Goal: Information Seeking & Learning: Learn about a topic

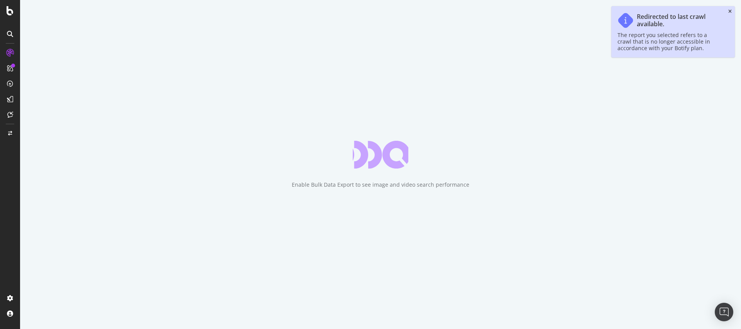
click at [730, 12] on icon "close toast" at bounding box center [730, 11] width 3 height 5
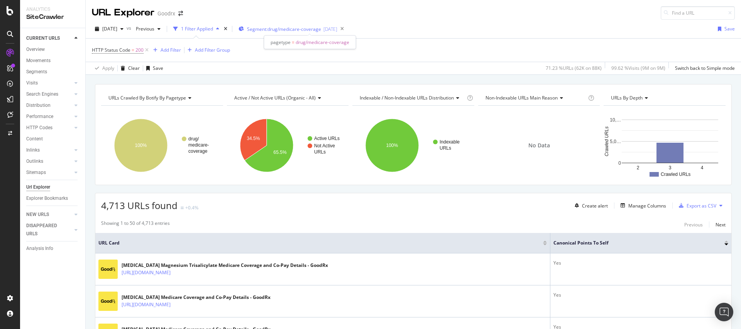
click at [321, 29] on span "Segment: drug/medicare-coverage" at bounding box center [284, 29] width 74 height 7
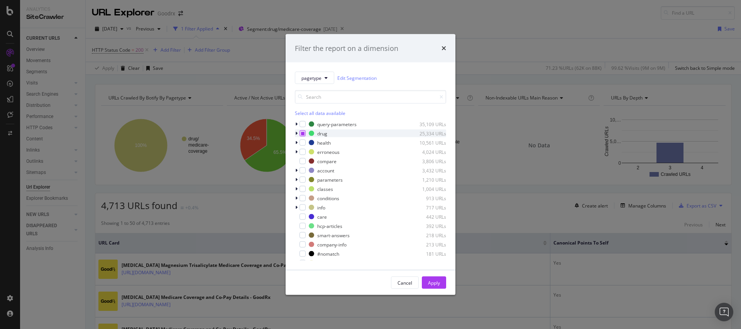
click at [305, 133] on div "modal" at bounding box center [303, 134] width 6 height 6
click at [302, 135] on icon "modal" at bounding box center [302, 134] width 3 height 4
click at [296, 144] on icon "modal" at bounding box center [296, 143] width 2 height 5
click at [296, 144] on icon "modal" at bounding box center [296, 143] width 3 height 5
click at [302, 161] on div "modal" at bounding box center [303, 161] width 6 height 6
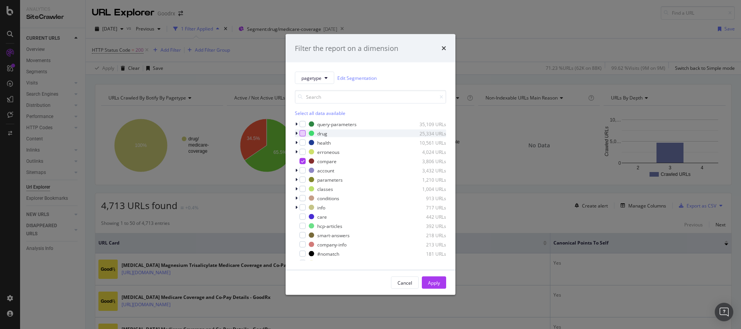
click at [436, 285] on div "Apply" at bounding box center [434, 283] width 12 height 7
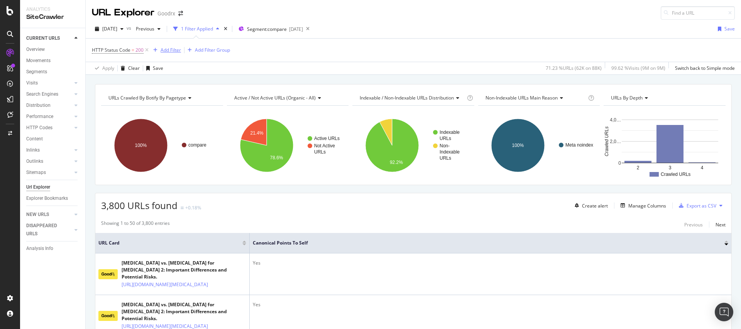
click at [163, 47] on div "Add Filter" at bounding box center [171, 50] width 20 height 7
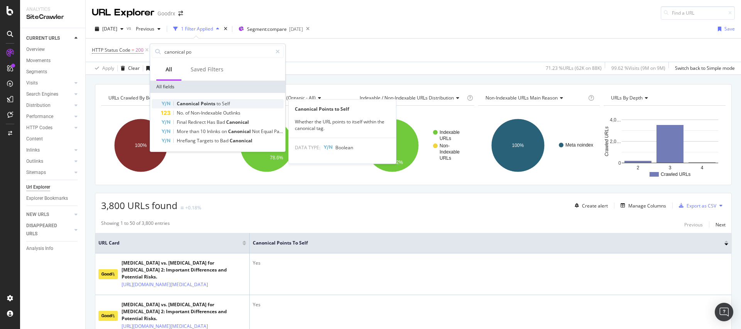
type input "canonical po"
click at [214, 103] on span "Points" at bounding box center [209, 103] width 16 height 7
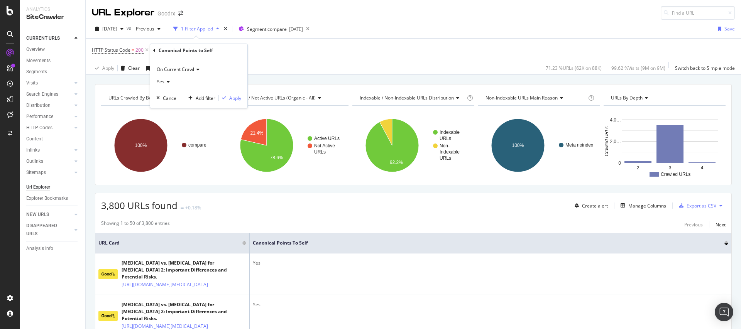
click at [168, 80] on icon at bounding box center [167, 82] width 5 height 5
click at [163, 107] on span "No" at bounding box center [163, 108] width 6 height 7
click at [237, 100] on div "Apply" at bounding box center [235, 98] width 12 height 7
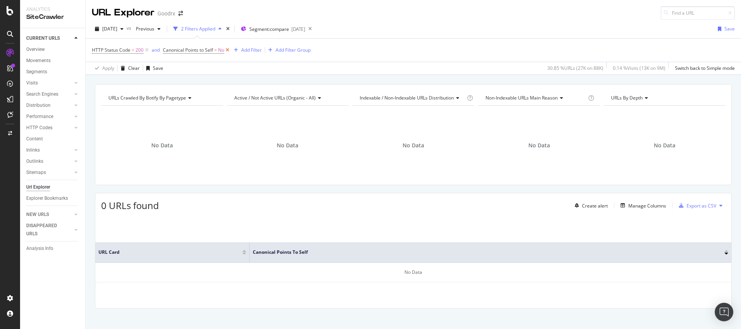
click at [228, 51] on icon at bounding box center [227, 50] width 7 height 8
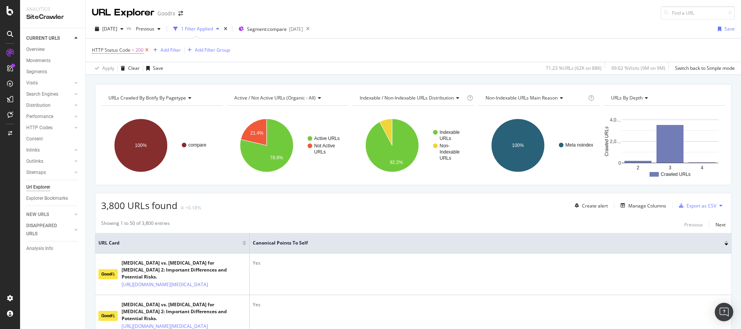
click at [148, 51] on icon at bounding box center [147, 50] width 7 height 8
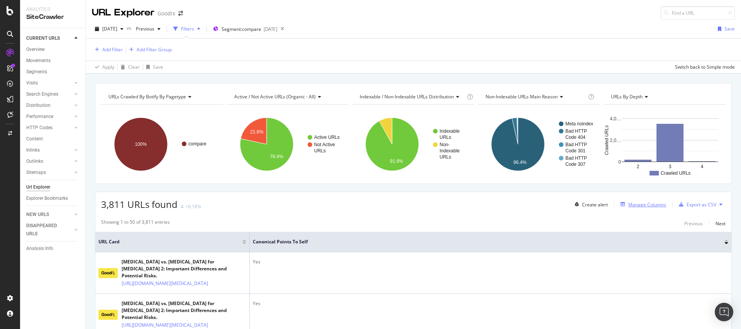
click at [646, 208] on div "Manage Columns" at bounding box center [648, 205] width 38 height 7
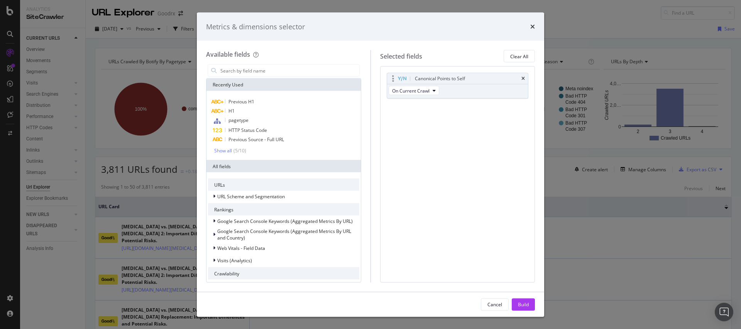
click at [520, 79] on div "Canonical Points to Self" at bounding box center [457, 78] width 141 height 11
click at [287, 73] on input "modal" at bounding box center [290, 71] width 140 height 12
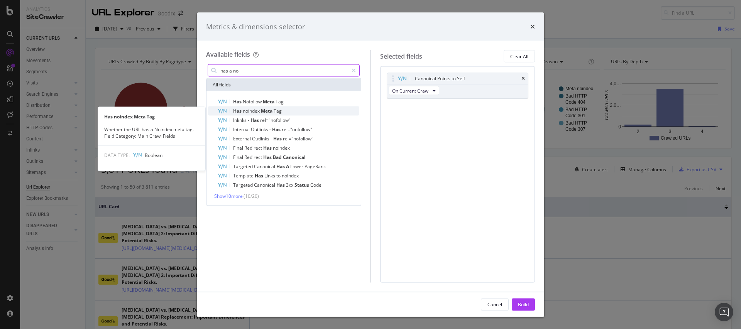
type input "has a no"
click at [277, 109] on span "Tag" at bounding box center [278, 111] width 8 height 7
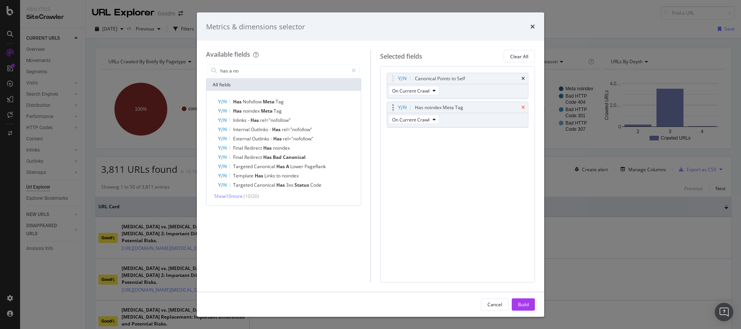
click at [524, 77] on icon "times" at bounding box center [523, 78] width 3 height 5
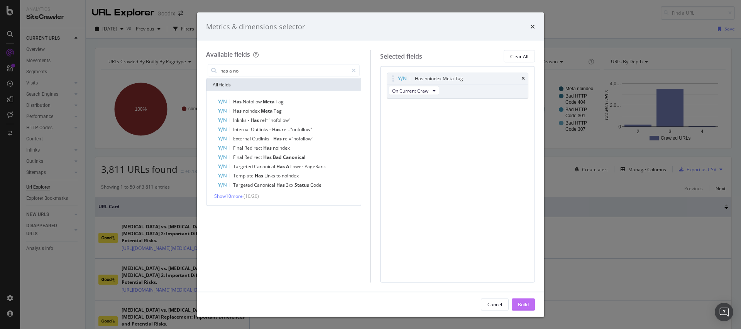
click at [529, 301] on button "Build" at bounding box center [523, 305] width 23 height 12
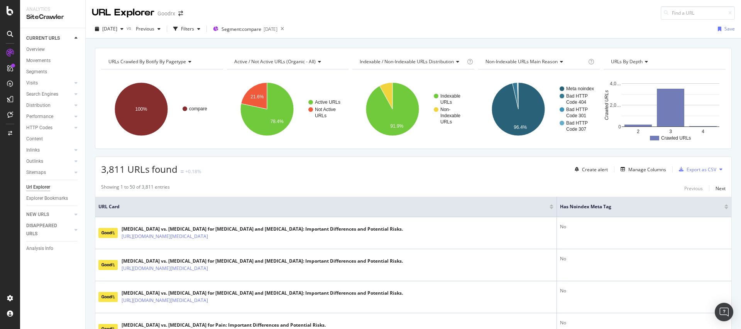
click at [251, 98] on text "21.6%" at bounding box center [257, 96] width 13 height 5
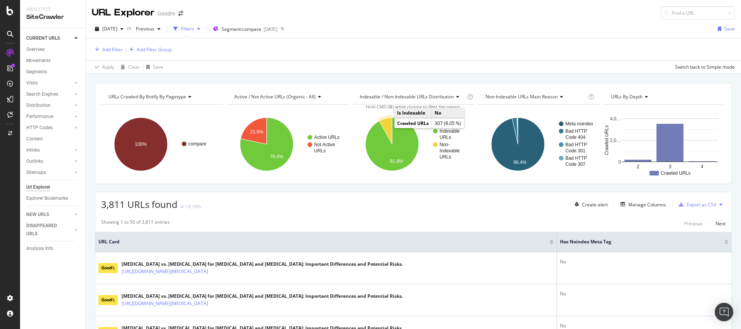
click at [385, 126] on icon "A chart." at bounding box center [386, 131] width 13 height 27
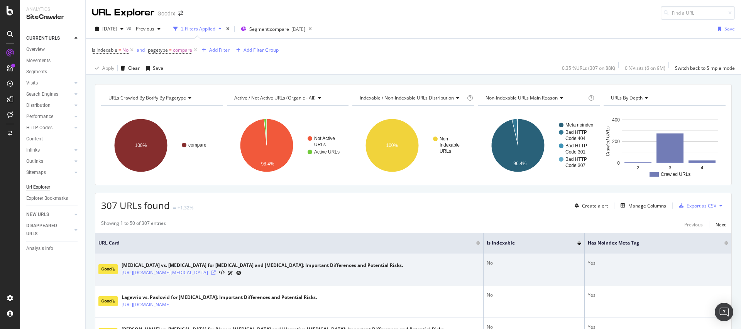
click at [216, 275] on icon at bounding box center [213, 273] width 5 height 5
